Goal: Task Accomplishment & Management: Use online tool/utility

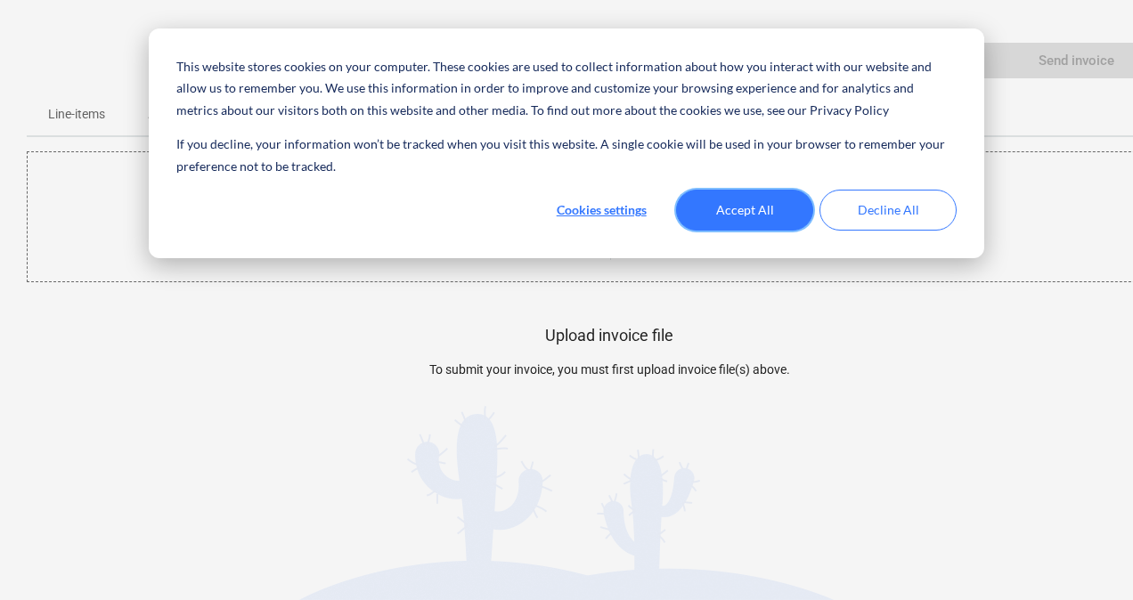
click at [747, 217] on button "Accept All" at bounding box center [744, 210] width 137 height 41
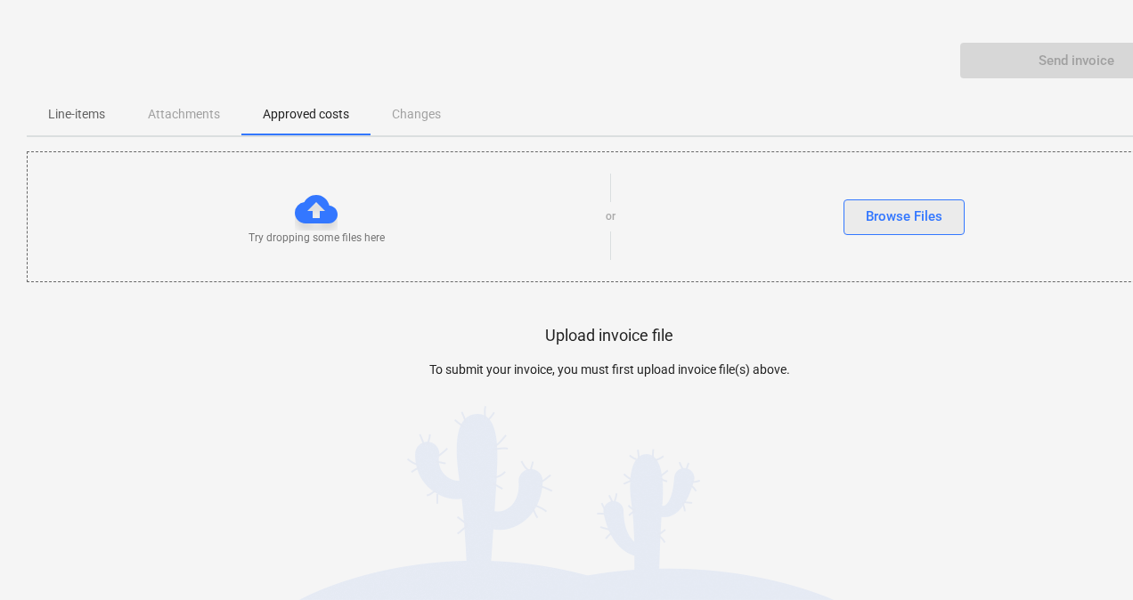
click at [881, 221] on div "Browse Files" at bounding box center [904, 216] width 77 height 23
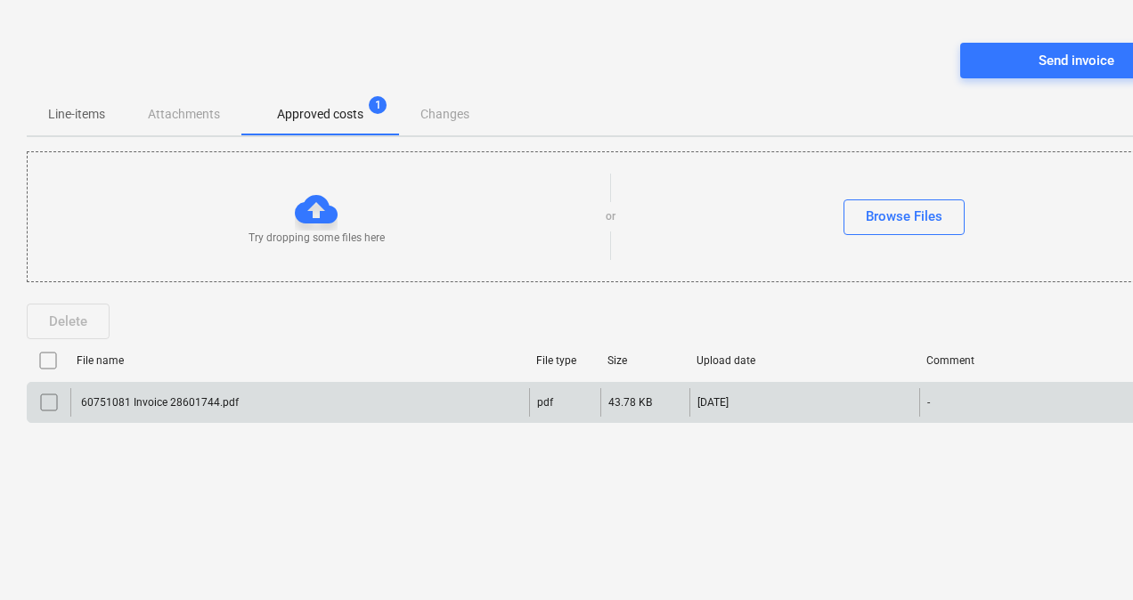
click at [52, 401] on input "checkbox" at bounding box center [49, 402] width 29 height 29
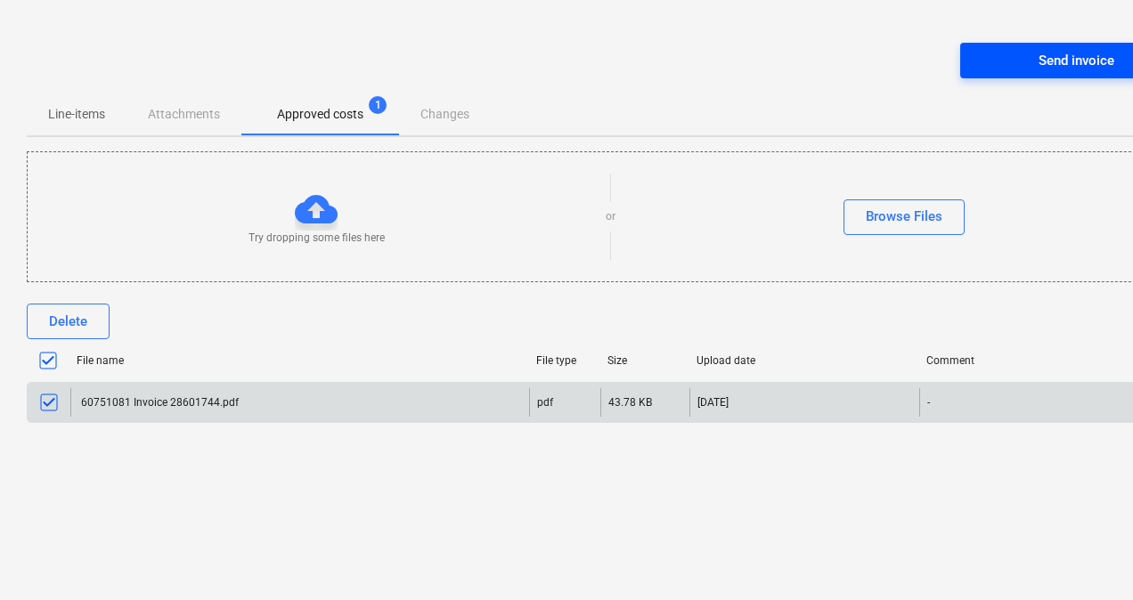
click at [1026, 61] on span "Send invoice" at bounding box center [1076, 60] width 189 height 23
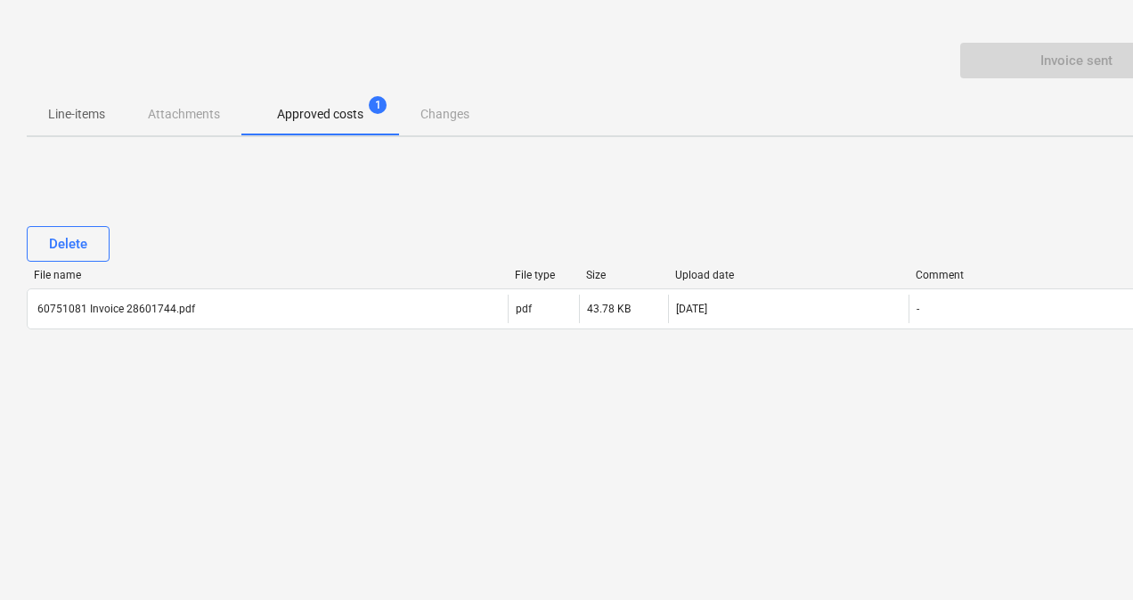
click at [488, 476] on div "keyboard_arrow_down Invoice sent Line-items Attachments Approved costs 1 Change…" at bounding box center [609, 300] width 1219 height 600
click at [657, 431] on div "keyboard_arrow_down Invoice sent Line-items Attachments Approved costs 1 Change…" at bounding box center [609, 300] width 1219 height 600
click at [321, 112] on p "Approved costs" at bounding box center [320, 114] width 86 height 19
click at [197, 114] on div "Line-items Attachments Approved costs 1 Changes" at bounding box center [609, 114] width 1165 height 43
click at [102, 112] on p "Line-items" at bounding box center [76, 114] width 57 height 19
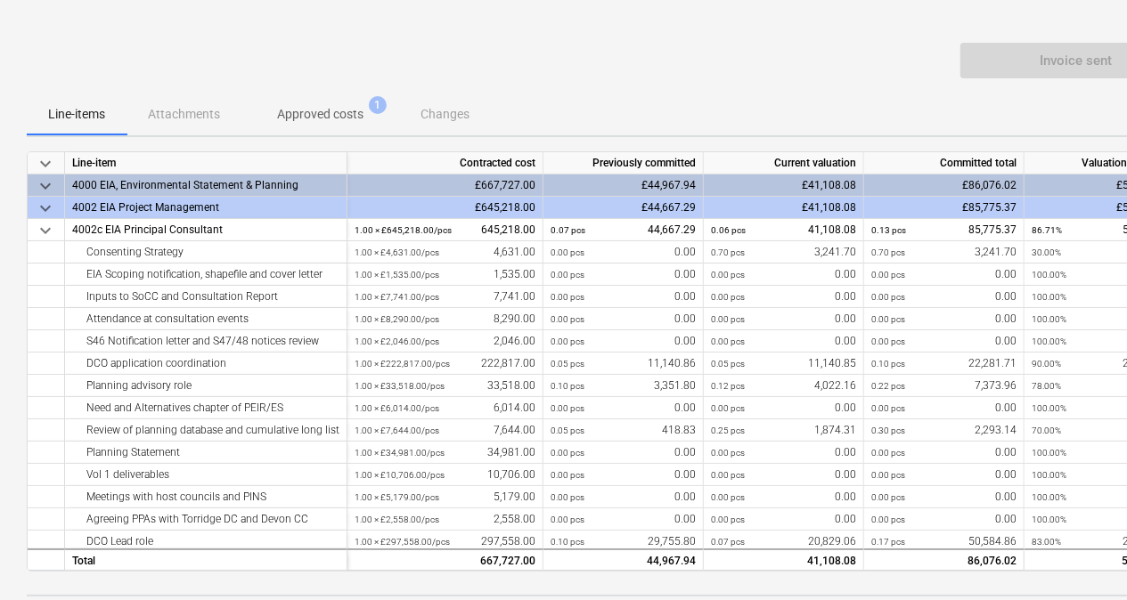
click at [306, 110] on p "Approved costs" at bounding box center [320, 114] width 86 height 19
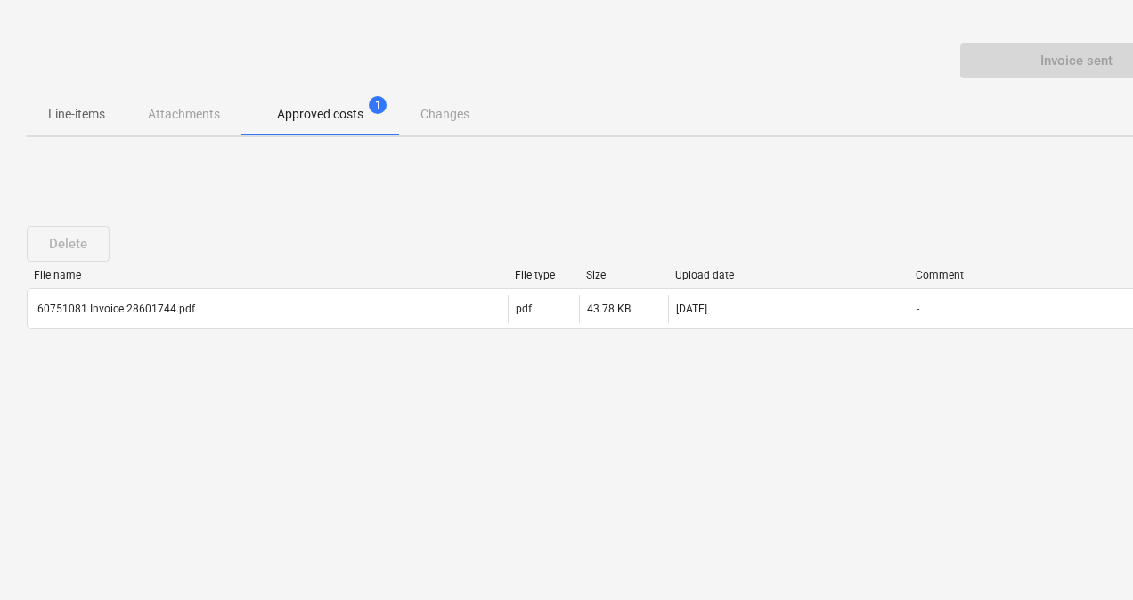
click at [1011, 396] on div "Delete File name File type Size Upload date Comment 60751081 Invoice 28601744.p…" at bounding box center [609, 284] width 1165 height 267
